Goal: Information Seeking & Learning: Learn about a topic

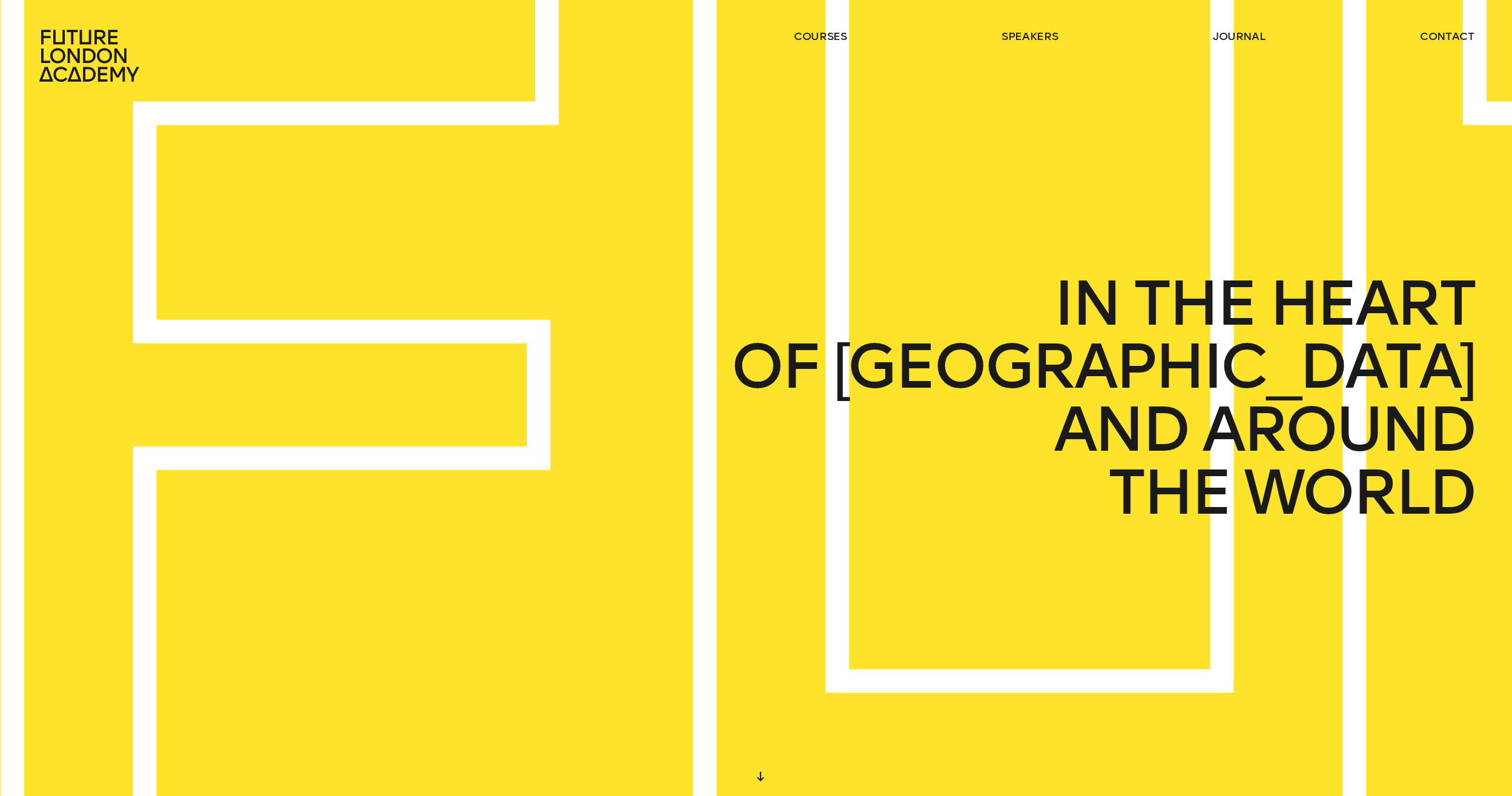
drag, startPoint x: 960, startPoint y: 635, endPoint x: 968, endPoint y: 270, distance: 365.1
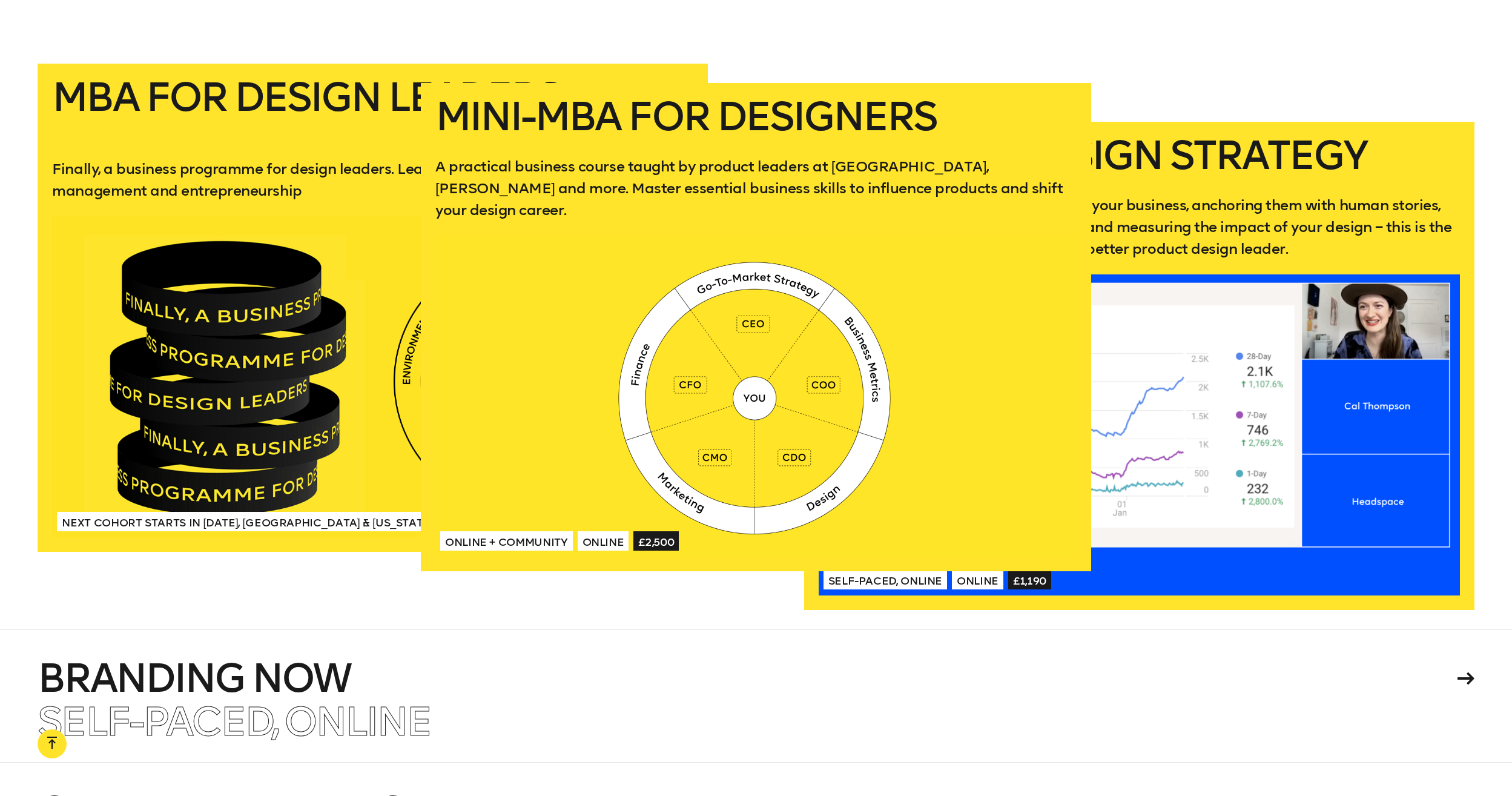
scroll to position [2591, 0]
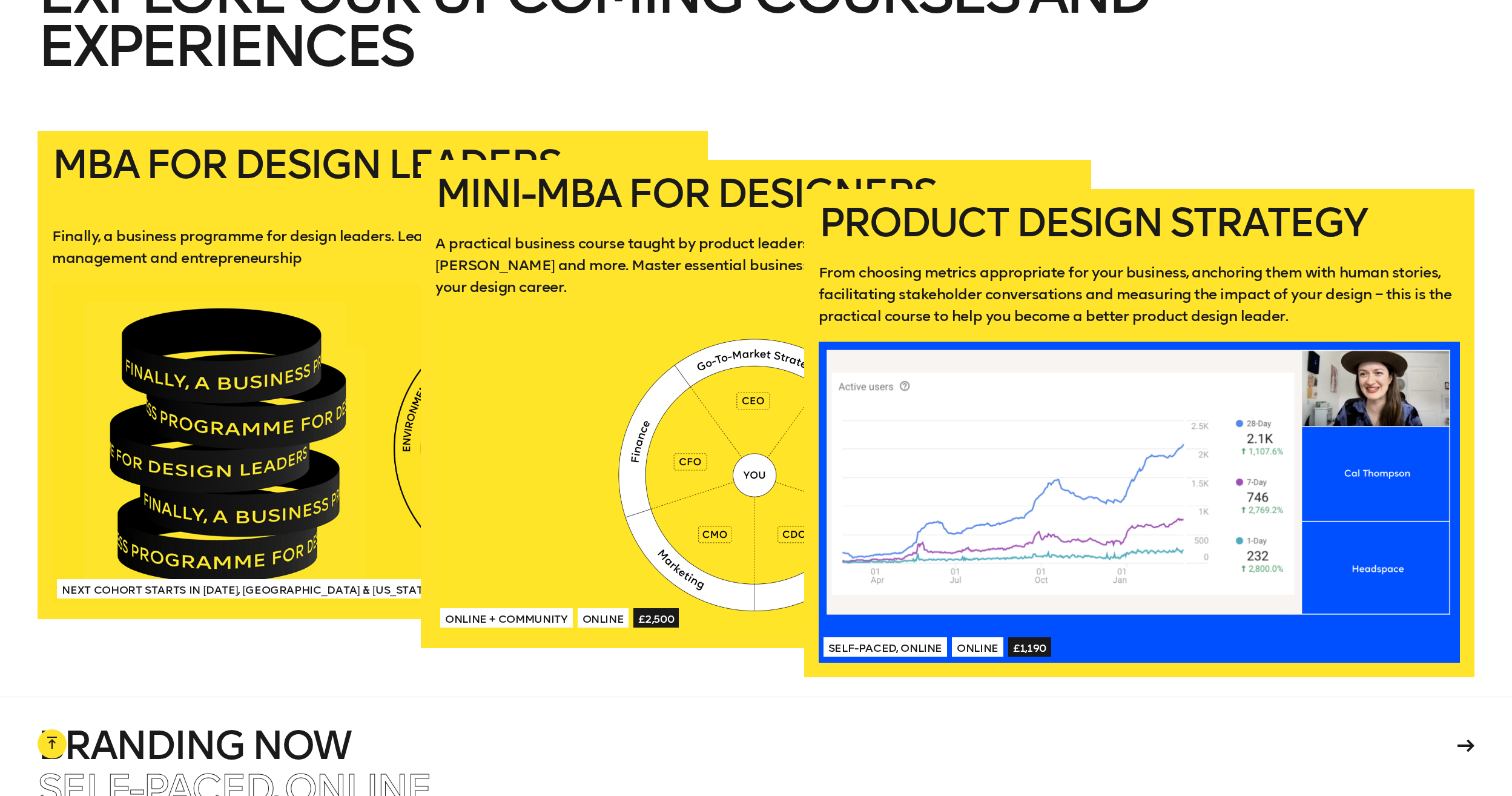
drag, startPoint x: 948, startPoint y: 327, endPoint x: 951, endPoint y: 229, distance: 98.0
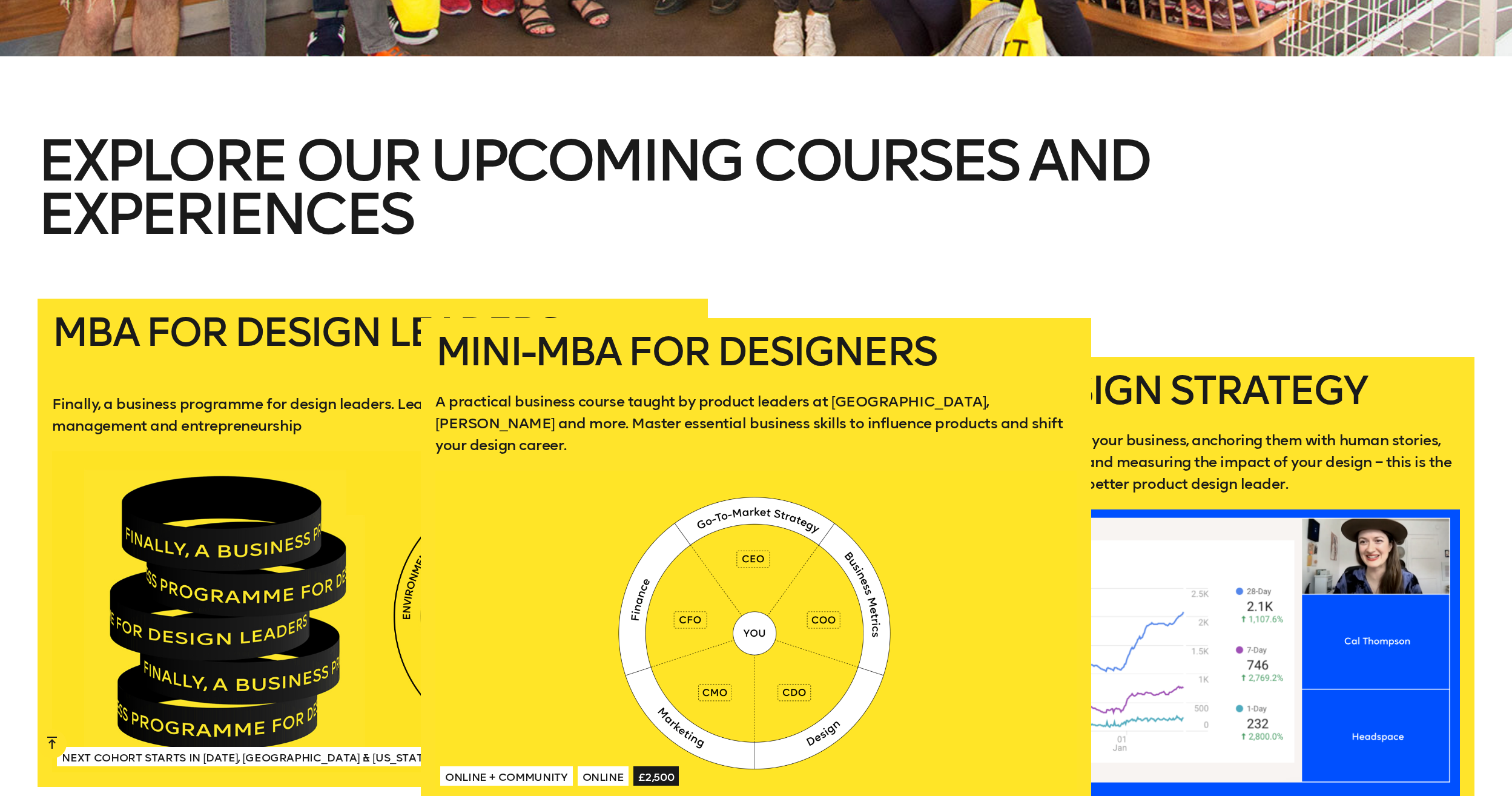
scroll to position [2652, 0]
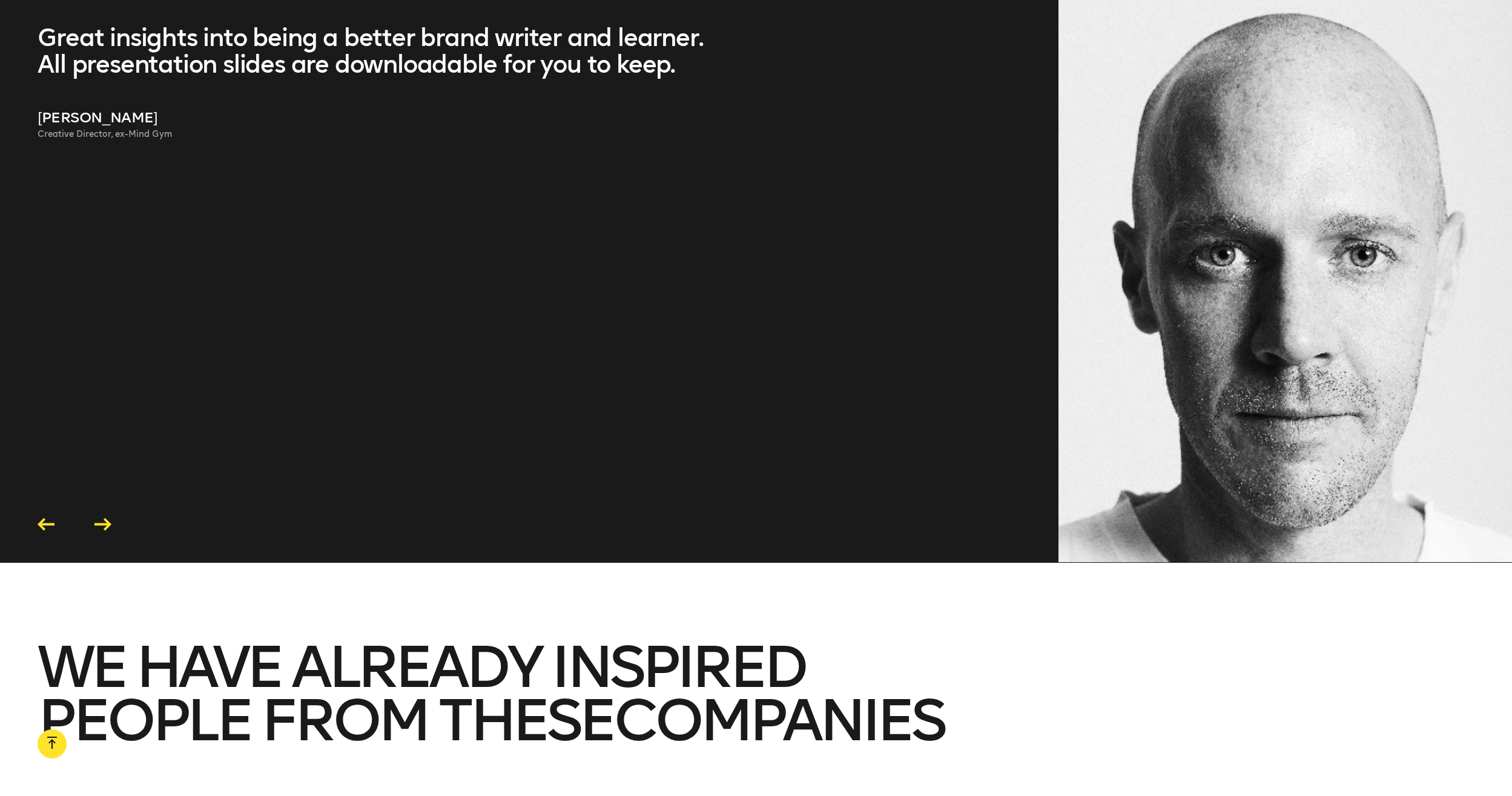
drag, startPoint x: 1060, startPoint y: 576, endPoint x: 1048, endPoint y: 408, distance: 168.4
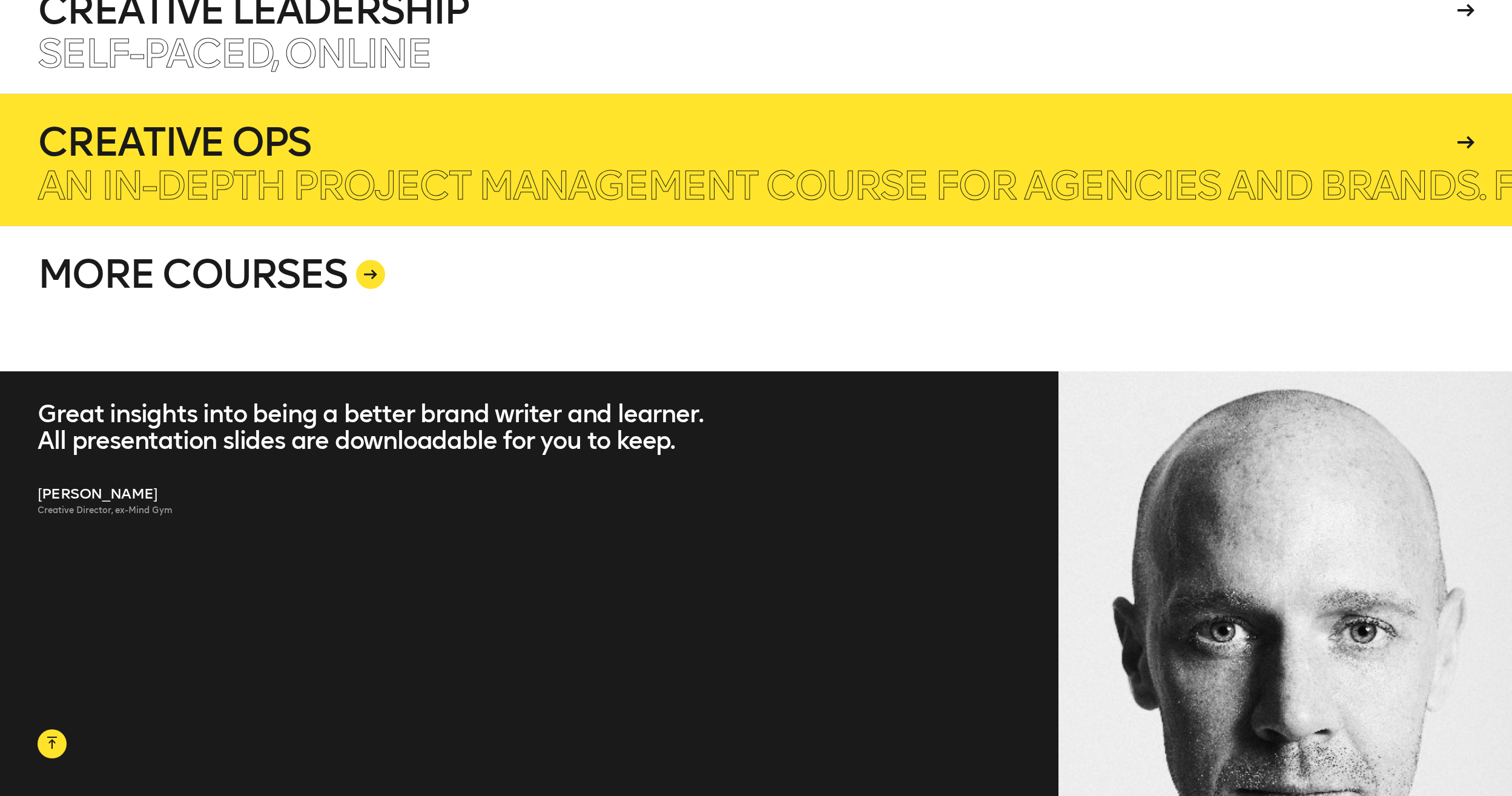
scroll to position [3424, 0]
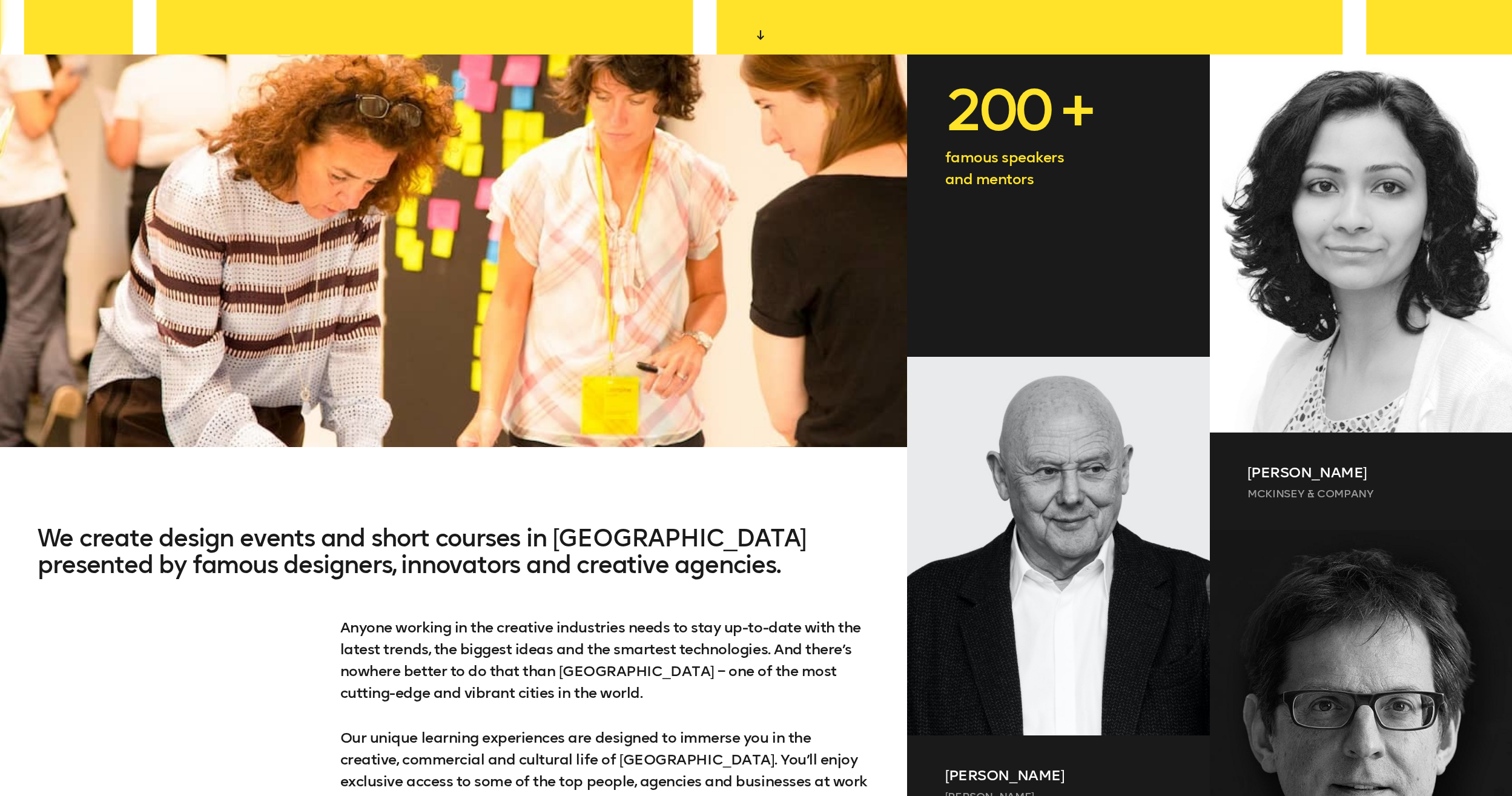
scroll to position [716, 0]
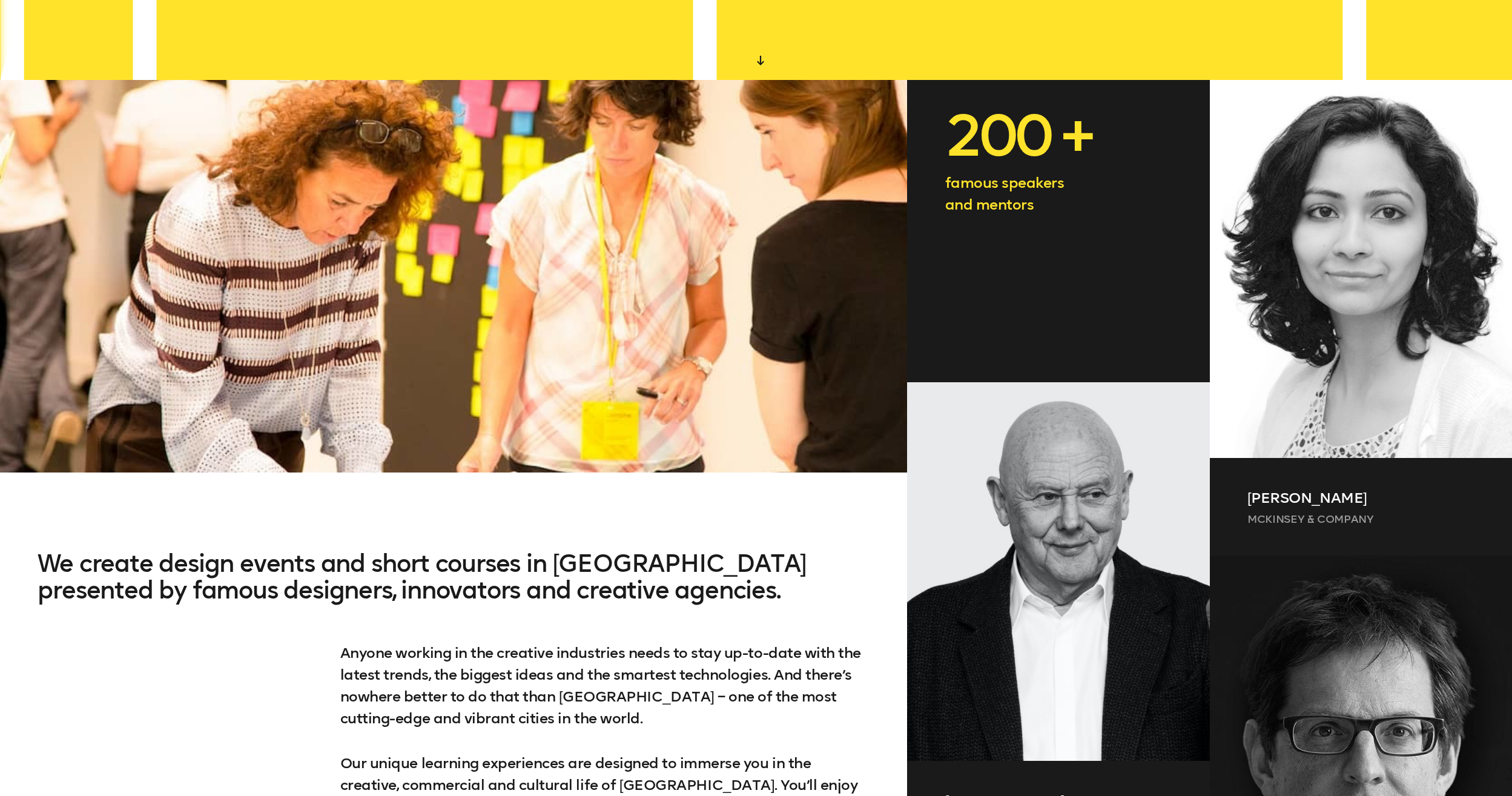
drag, startPoint x: 958, startPoint y: 142, endPoint x: 1104, endPoint y: 223, distance: 167.0
click at [735, 223] on div "200 + famous speakers and mentors" at bounding box center [1058, 231] width 302 height 302
click at [735, 216] on p "famous speakers and mentors" at bounding box center [1059, 194] width 227 height 44
drag, startPoint x: 1047, startPoint y: 221, endPoint x: 990, endPoint y: 159, distance: 84.2
click at [735, 159] on div "200 + famous speakers and mentors" at bounding box center [1058, 231] width 302 height 302
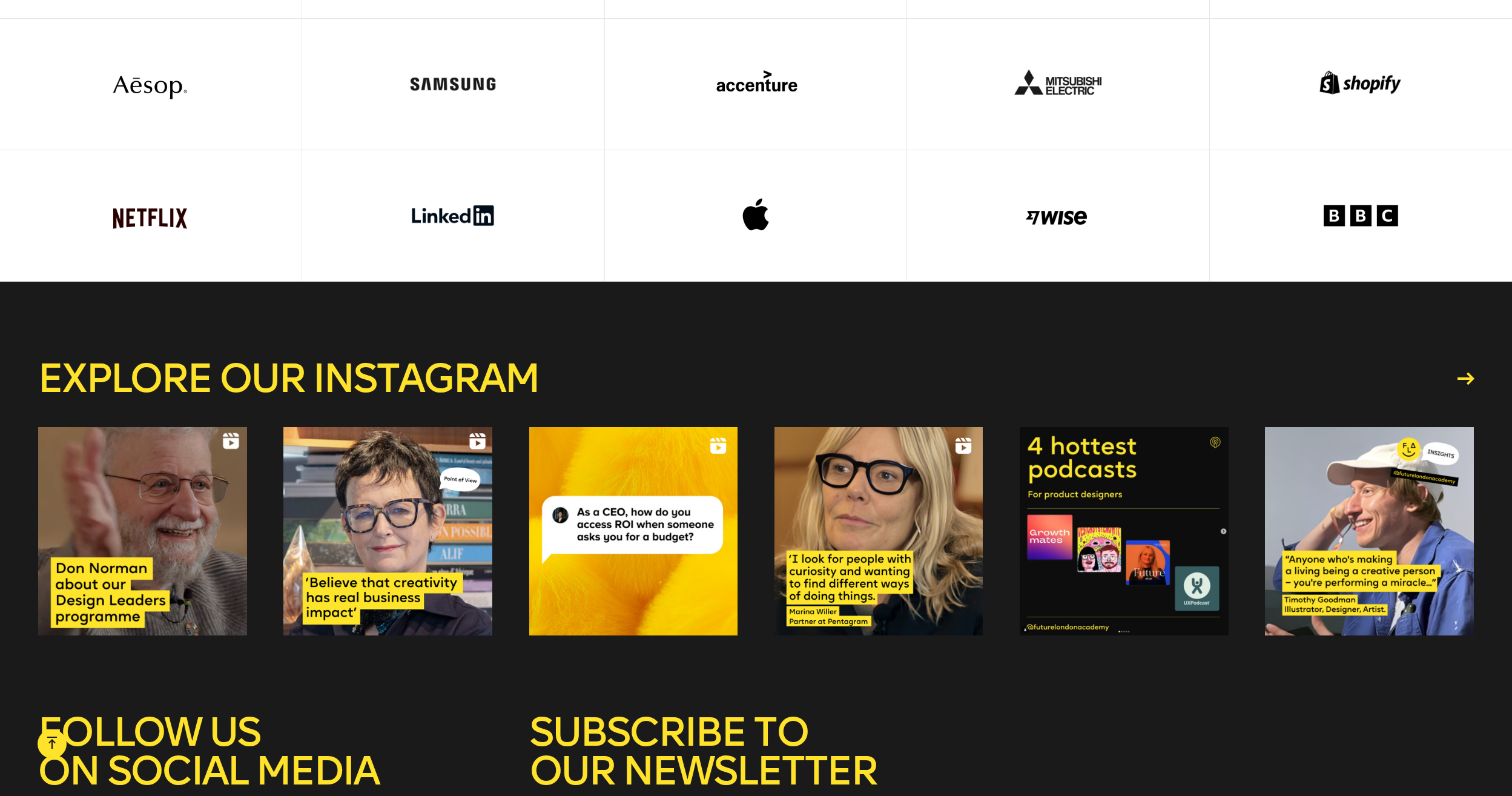
scroll to position [4749, 0]
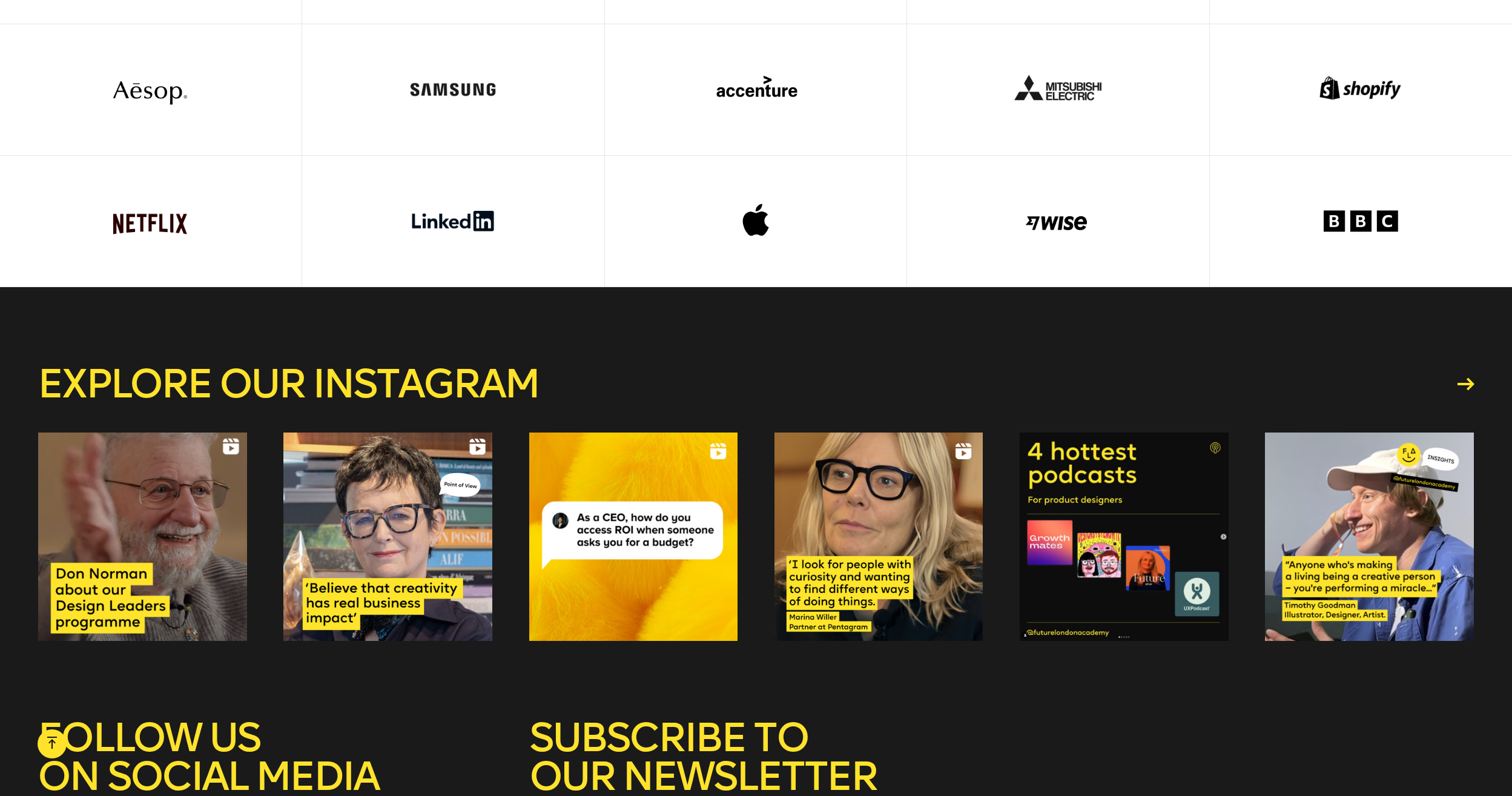
drag, startPoint x: 422, startPoint y: 268, endPoint x: 1378, endPoint y: 575, distance: 1004.1
click at [735, 287] on div at bounding box center [756, 89] width 1513 height 395
drag, startPoint x: 1501, startPoint y: 570, endPoint x: 1506, endPoint y: 581, distance: 12.1
click at [735, 287] on li at bounding box center [1362, 221] width 303 height 131
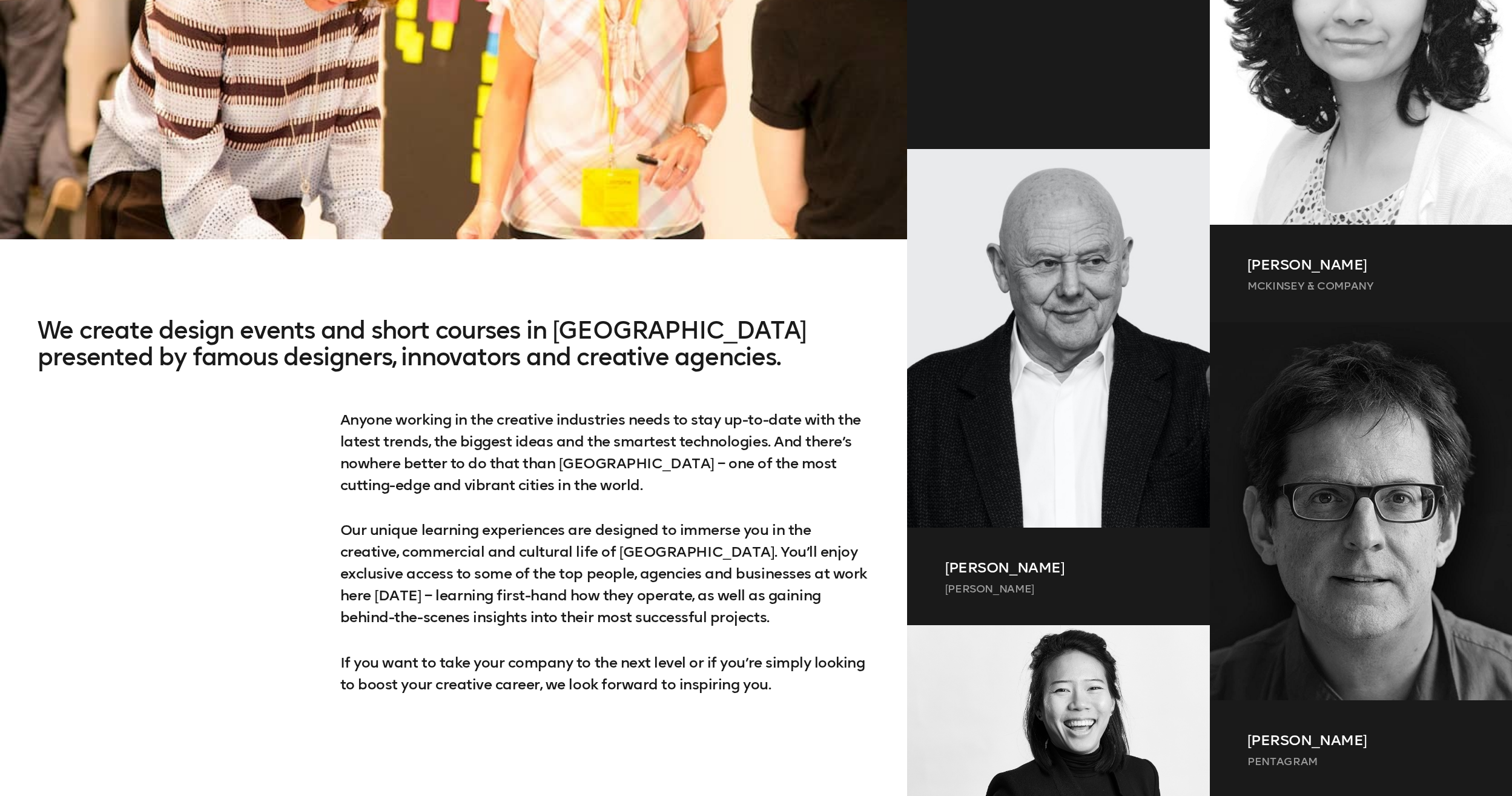
scroll to position [0, 0]
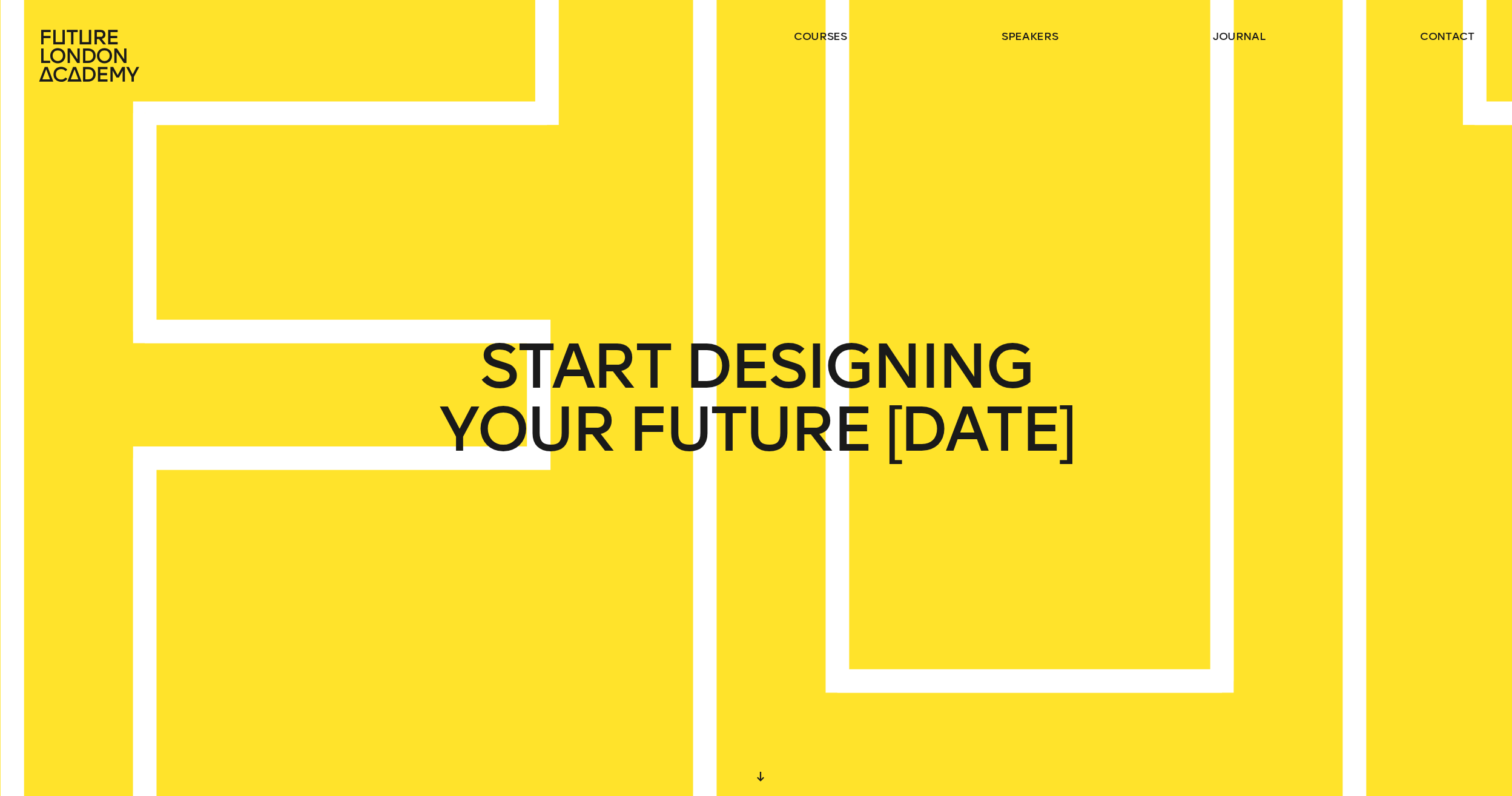
click at [440, 247] on div "START DESIGNING YOUR FUTURE [DATE]" at bounding box center [756, 398] width 1512 height 796
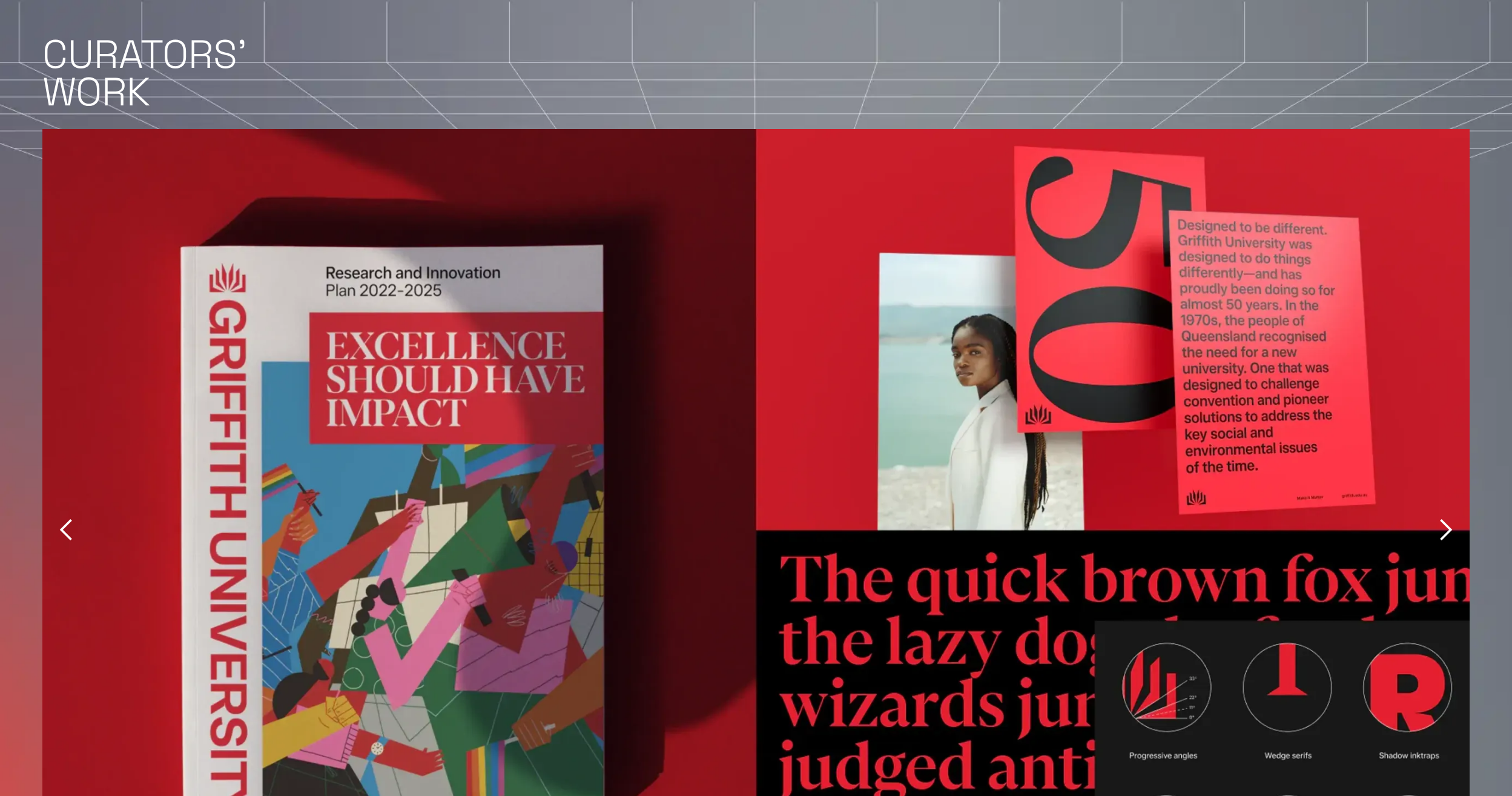
drag, startPoint x: 995, startPoint y: 569, endPoint x: 991, endPoint y: 734, distance: 165.0
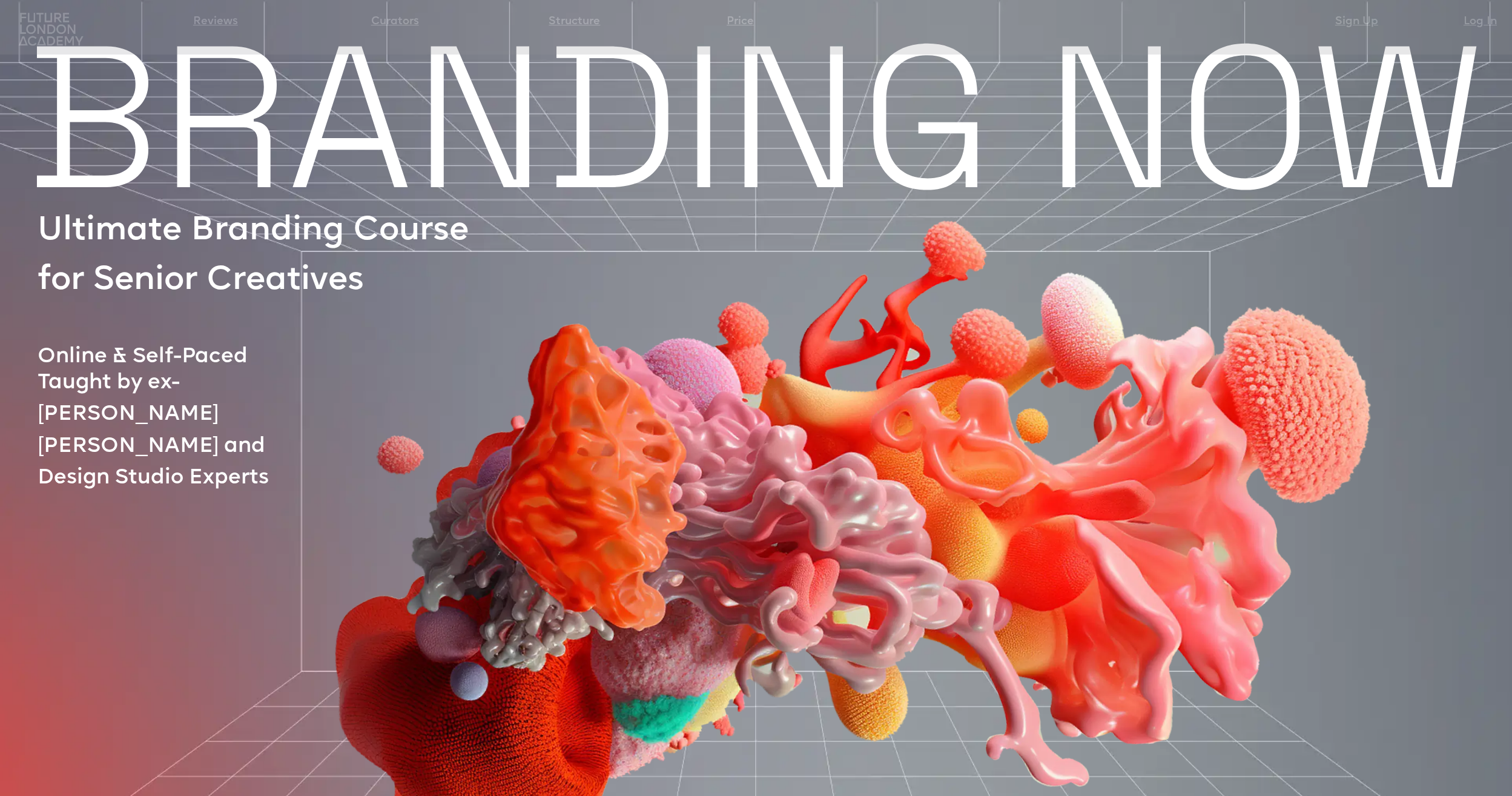
drag, startPoint x: 993, startPoint y: 701, endPoint x: 981, endPoint y: 378, distance: 323.2
